Goal: Task Accomplishment & Management: Manage account settings

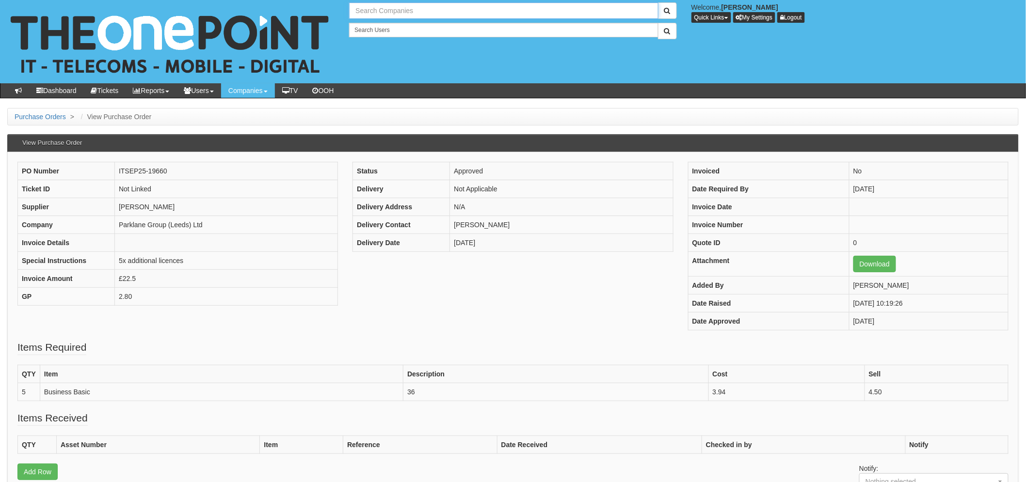
click at [376, 6] on input "text" at bounding box center [503, 10] width 309 height 16
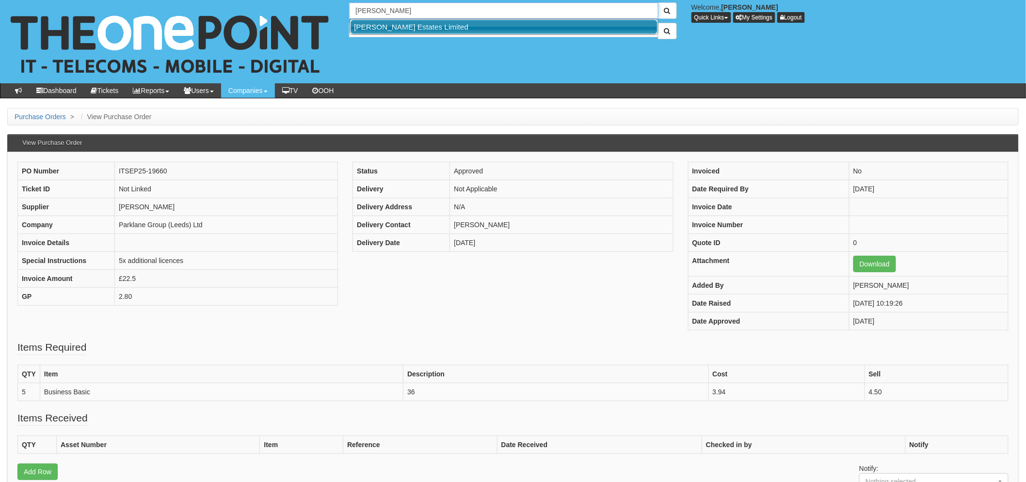
click at [396, 24] on link "[PERSON_NAME] Estates Limited" at bounding box center [504, 27] width 307 height 14
type input "[PERSON_NAME] Estates Limited"
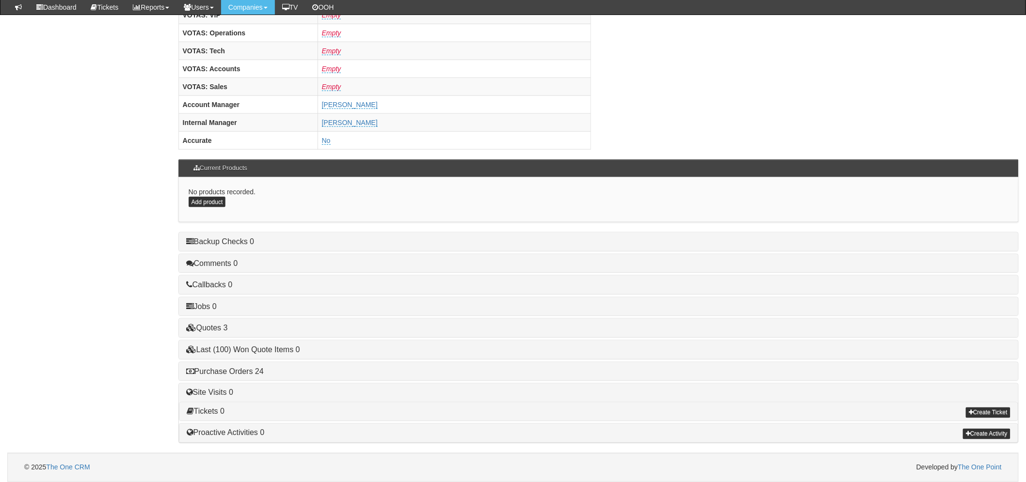
scroll to position [382, 0]
drag, startPoint x: 251, startPoint y: 367, endPoint x: 260, endPoint y: 367, distance: 9.2
click at [251, 367] on link "Purchase Orders 24" at bounding box center [225, 371] width 78 height 8
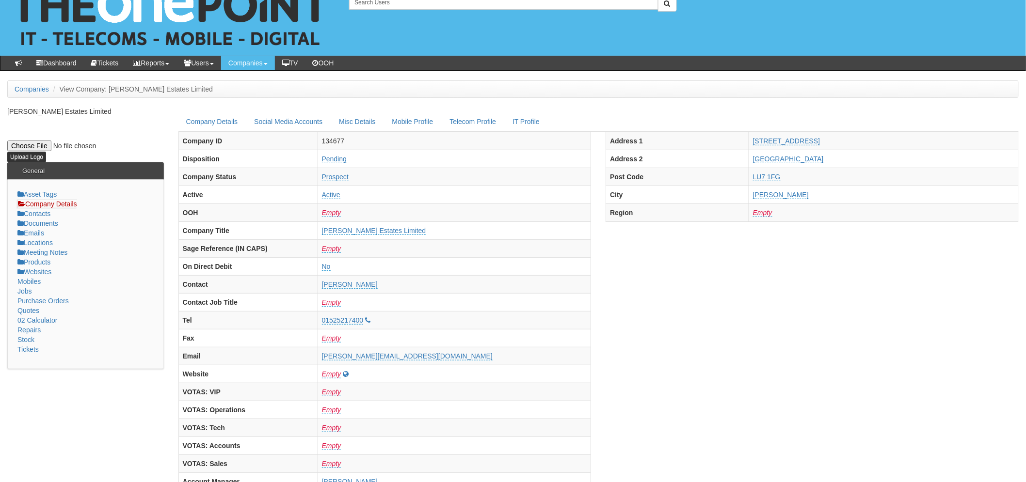
scroll to position [0, 0]
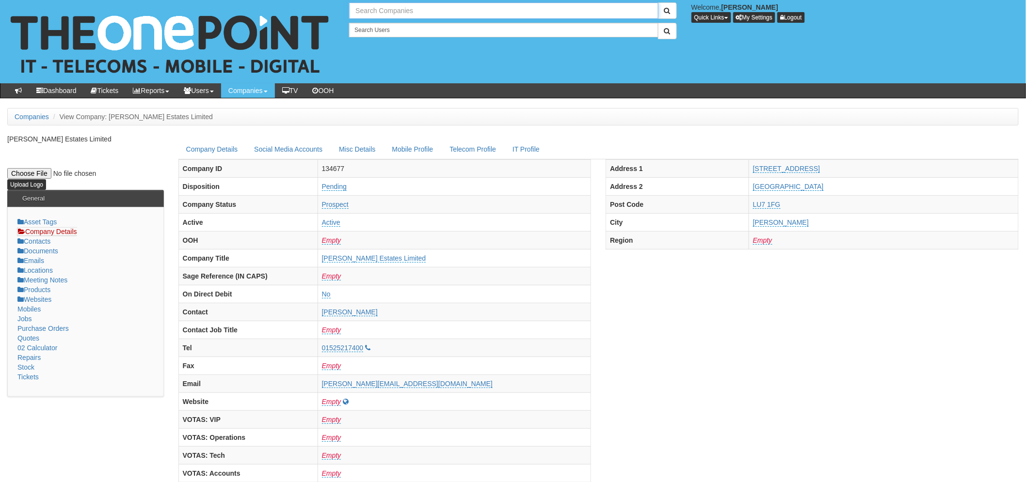
click at [403, 16] on input "text" at bounding box center [503, 10] width 309 height 16
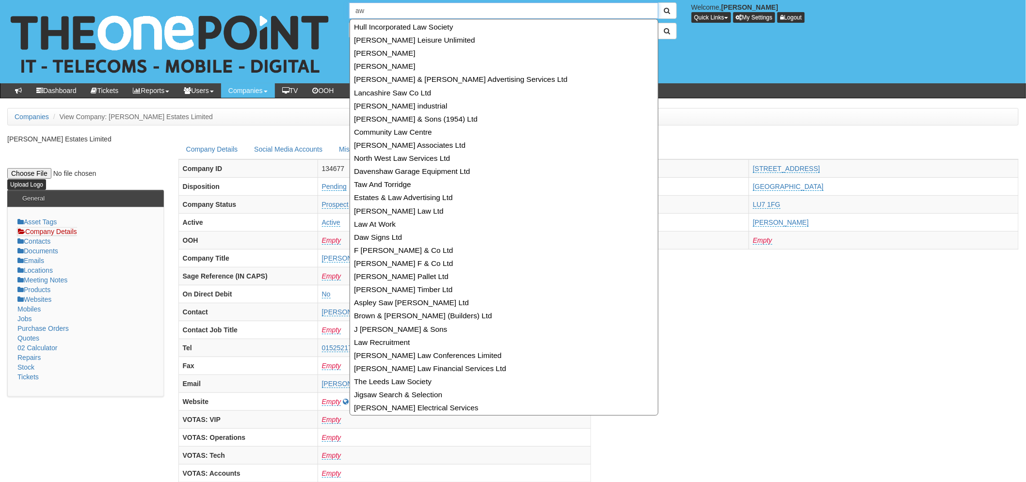
type input "a"
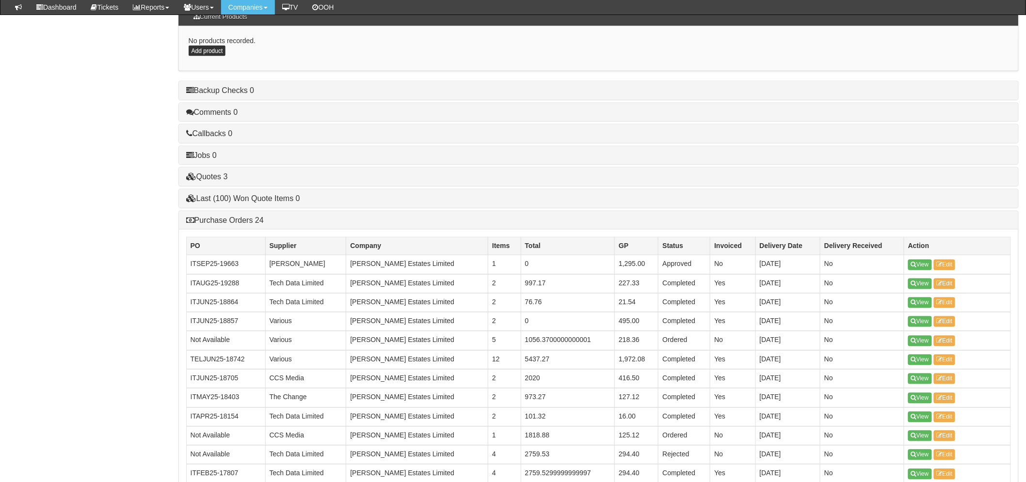
scroll to position [592, 0]
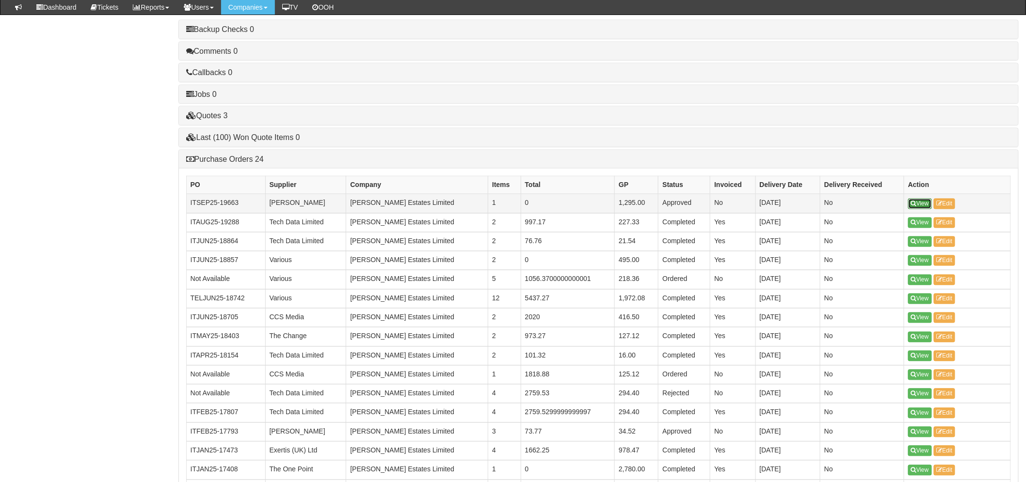
type input "Search Companies"
click at [917, 206] on link "View" at bounding box center [920, 204] width 24 height 11
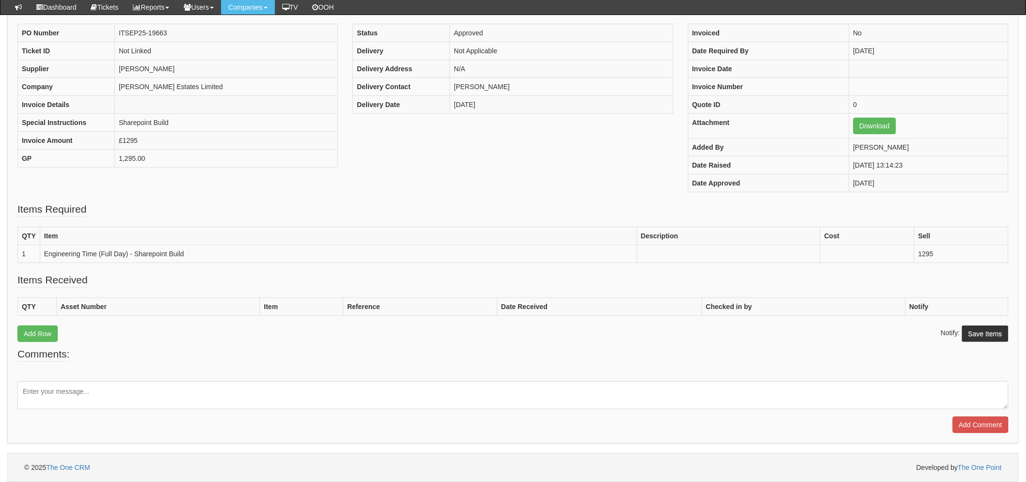
scroll to position [113, 0]
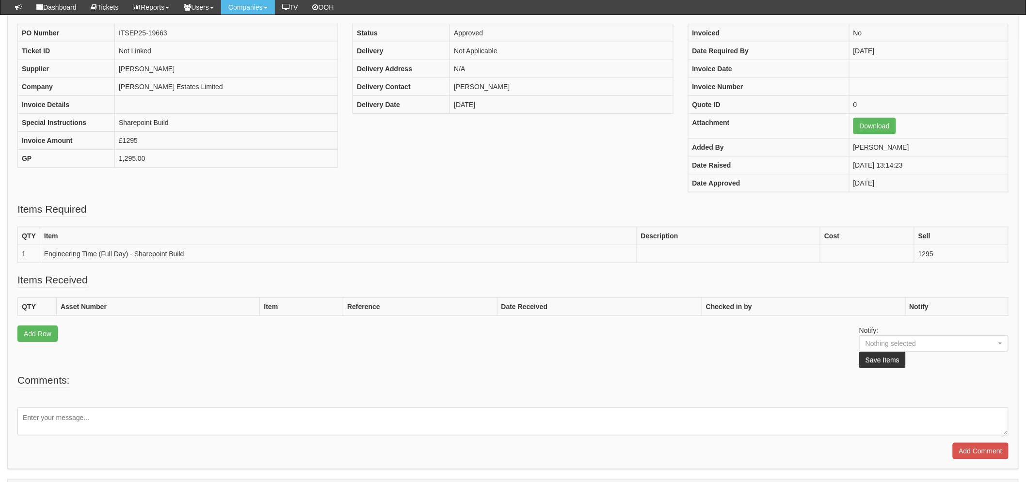
click at [93, 414] on textarea at bounding box center [512, 422] width 991 height 28
paste textarea "PO0000326"
type textarea "Please reference PO on invoice PO0000326"
click at [988, 447] on input "Add Comment" at bounding box center [981, 451] width 56 height 16
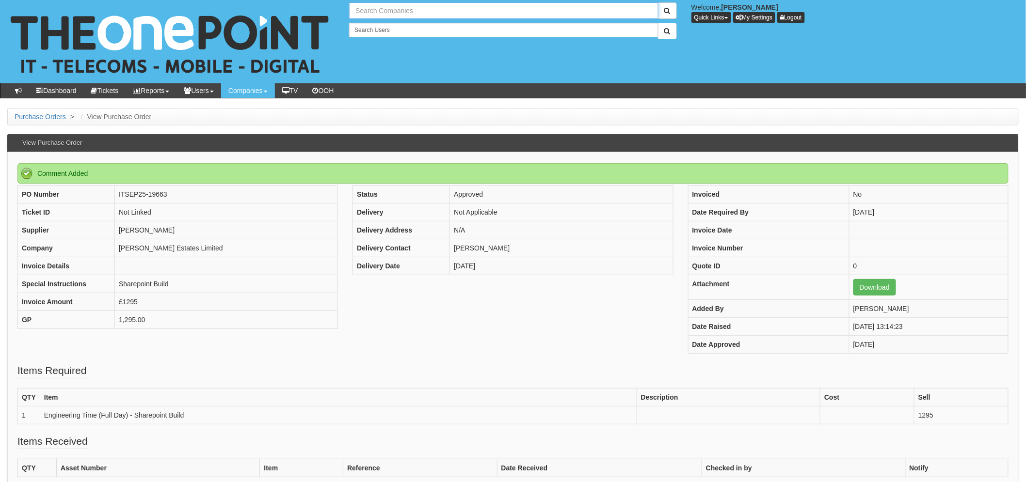
click at [388, 12] on input "text" at bounding box center [503, 10] width 309 height 16
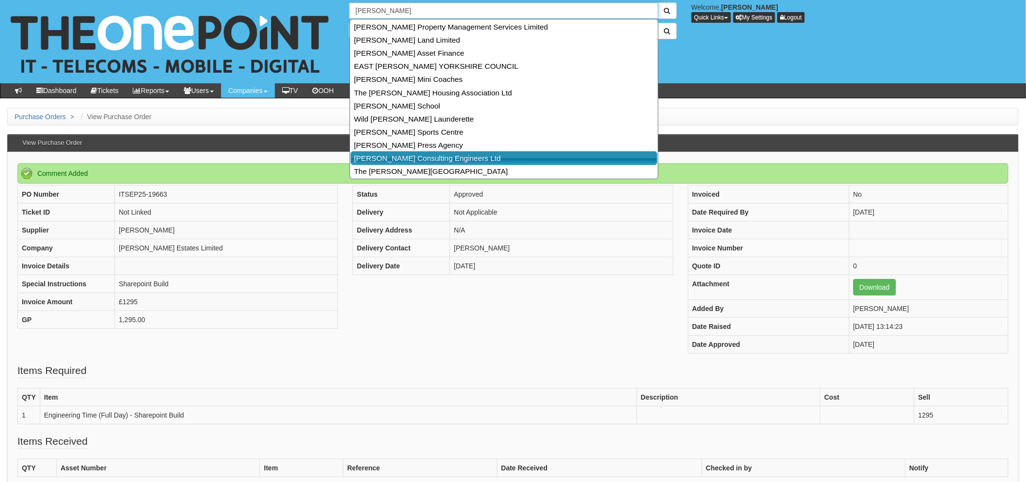
click at [420, 159] on link "Ridings Consulting Engineers Ltd" at bounding box center [504, 158] width 307 height 14
type input "[PERSON_NAME] Consulting Engineers Ltd"
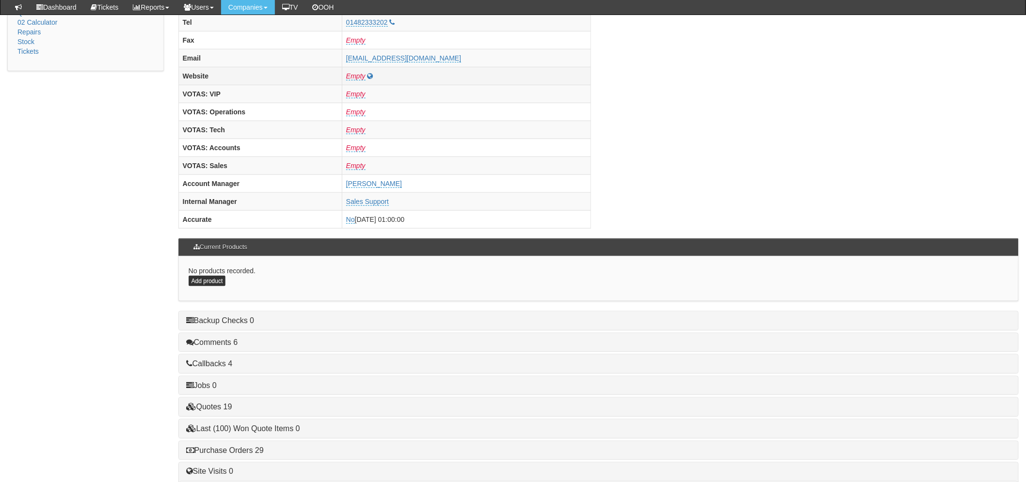
scroll to position [377, 0]
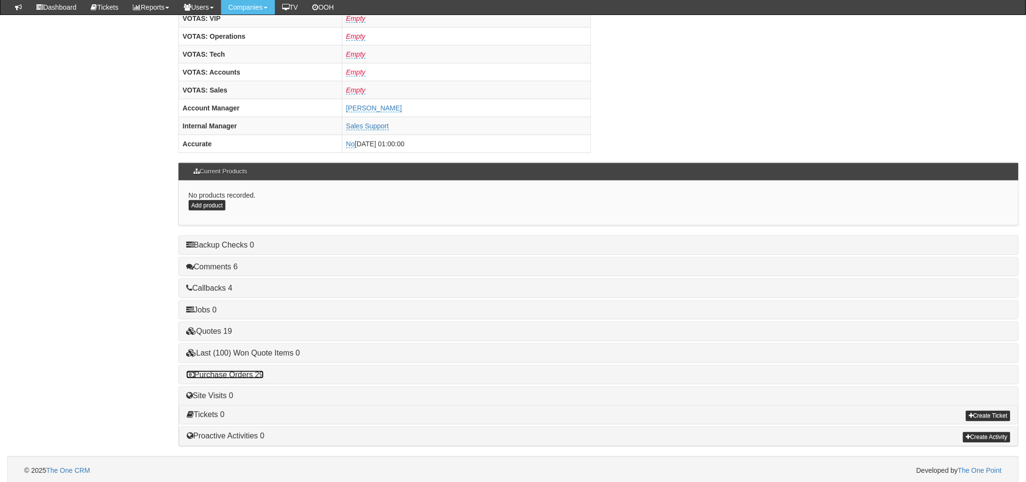
click at [257, 376] on link "Purchase Orders 29" at bounding box center [225, 375] width 78 height 8
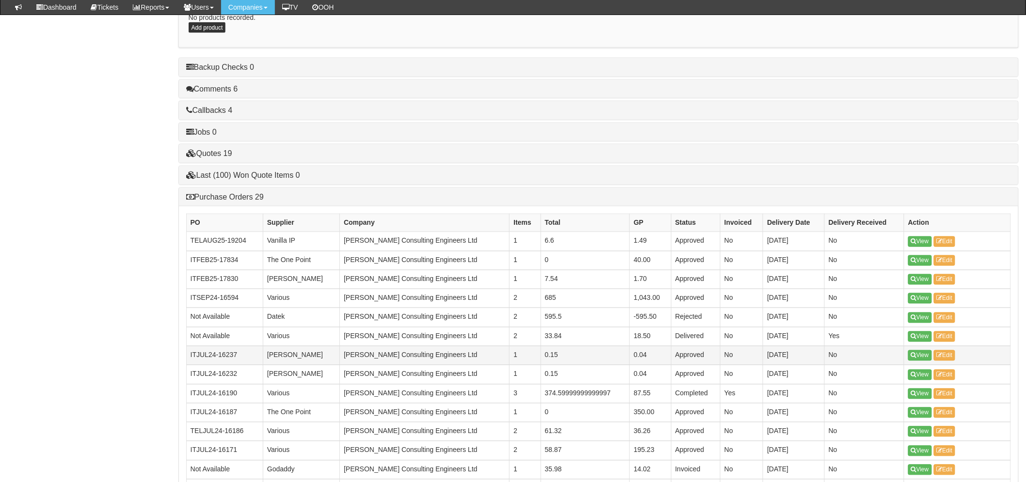
scroll to position [539, 0]
